Goal: Information Seeking & Learning: Check status

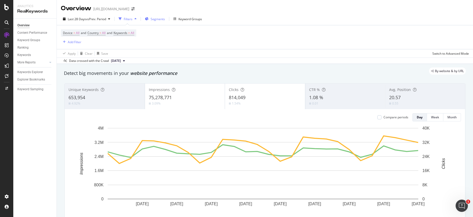
click at [157, 20] on span "Segments" at bounding box center [157, 19] width 14 height 4
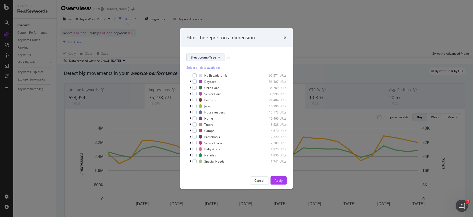
click at [207, 57] on span "Breadcrumb Tree" at bounding box center [203, 57] width 25 height 4
click at [197, 76] on span "pagetype" at bounding box center [207, 75] width 33 height 5
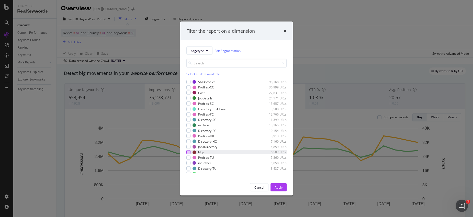
click at [190, 151] on div "modal" at bounding box center [188, 152] width 4 height 4
click at [281, 189] on div "Apply" at bounding box center [278, 187] width 8 height 4
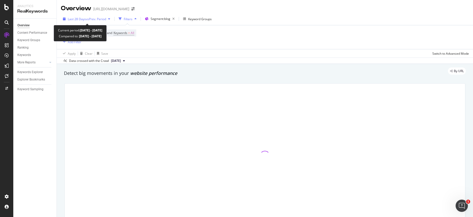
click at [93, 18] on span "vs Prev. Period" at bounding box center [96, 19] width 20 height 4
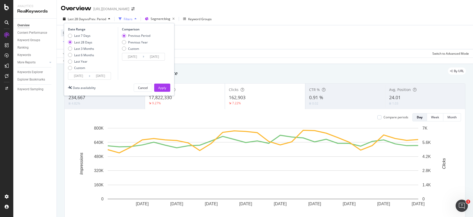
click at [79, 78] on input "[DATE]" at bounding box center [78, 75] width 20 height 7
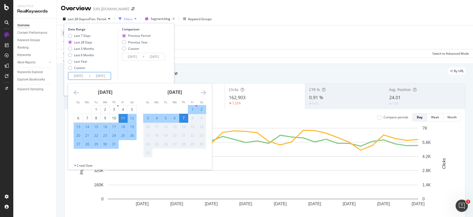
click at [191, 127] on div "15" at bounding box center [192, 126] width 9 height 5
click at [115, 145] on div "31" at bounding box center [114, 144] width 9 height 5
type input "[DATE]"
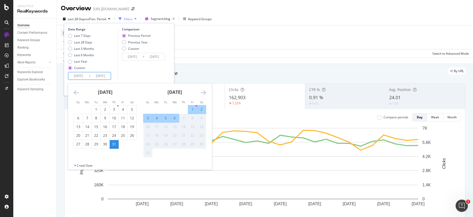
click at [174, 118] on div "6" at bounding box center [174, 117] width 9 height 5
type input "[DATE]"
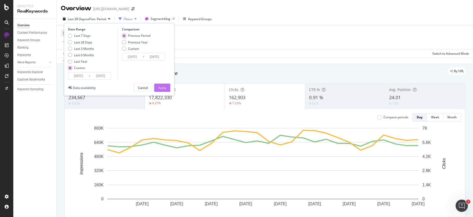
click at [162, 89] on div "Apply" at bounding box center [162, 88] width 8 height 4
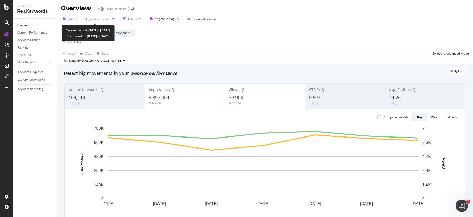
click at [90, 20] on span "[DATE] - [DATE]" at bounding box center [79, 19] width 22 height 4
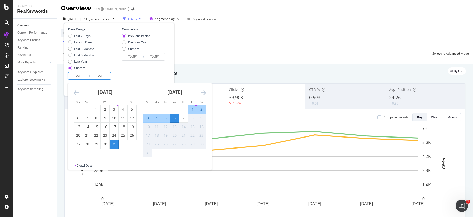
click at [90, 76] on input "[DATE]" at bounding box center [100, 75] width 20 height 7
click at [84, 145] on div "28" at bounding box center [87, 144] width 9 height 5
type input "[DATE]"
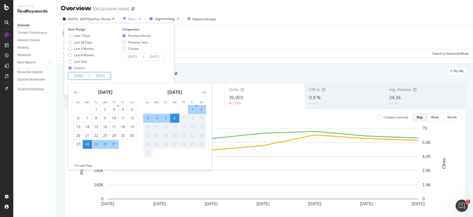
click at [132, 67] on div "Comparison Previous Period Previous Year Custom [DATE] Navigate forward to inte…" at bounding box center [142, 53] width 49 height 53
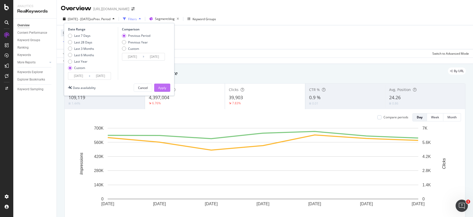
click at [160, 88] on div "Apply" at bounding box center [162, 88] width 8 height 4
